Goal: Navigation & Orientation: Go to known website

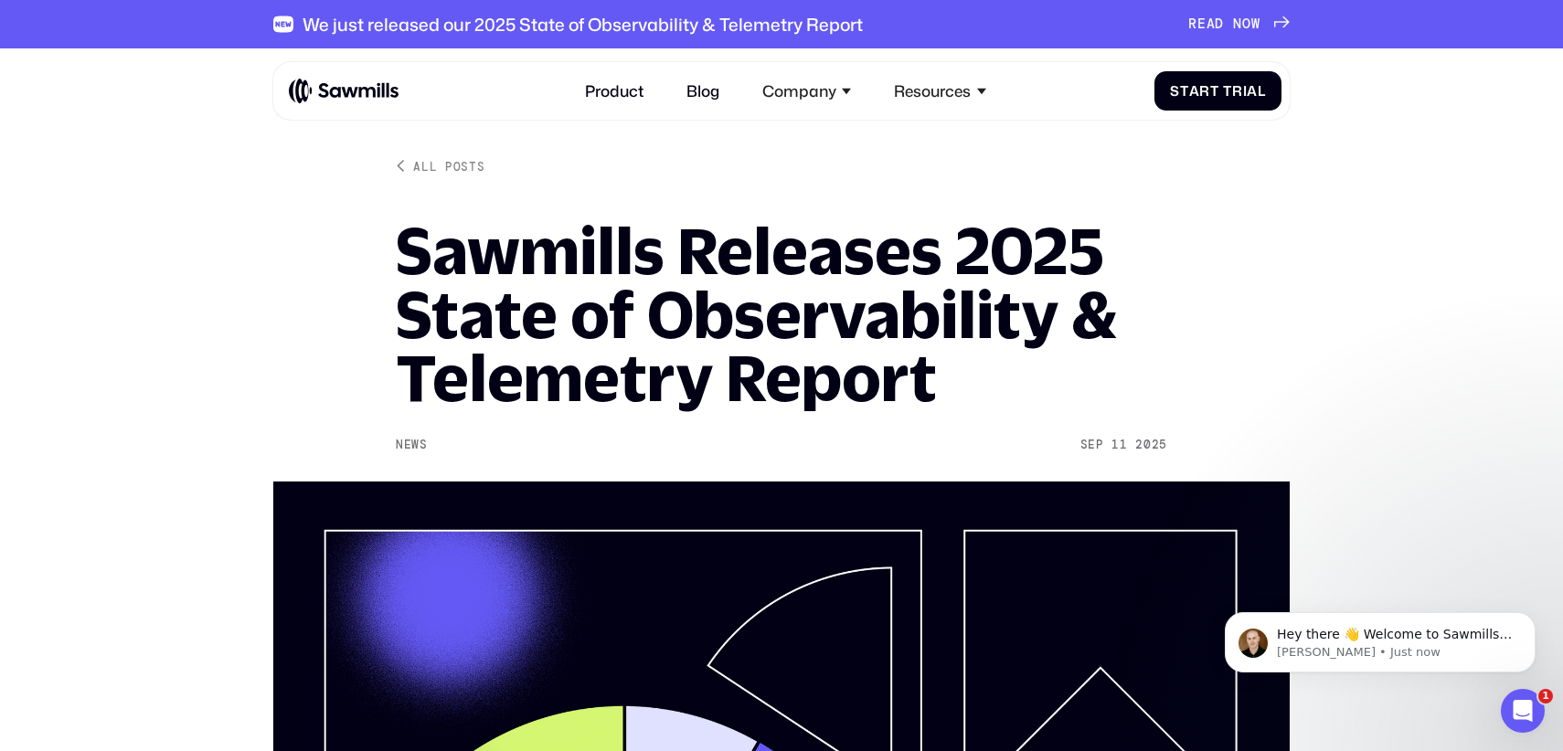
click at [364, 94] on img at bounding box center [344, 91] width 110 height 27
